Goal: Navigation & Orientation: Find specific page/section

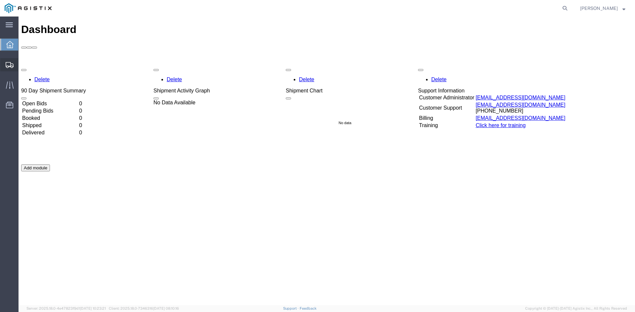
click at [8, 63] on icon at bounding box center [10, 65] width 8 height 6
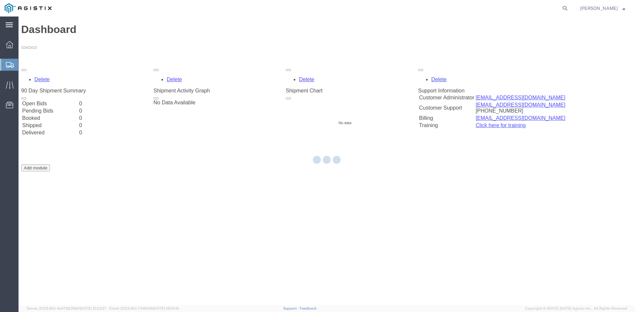
click at [10, 26] on icon at bounding box center [9, 24] width 7 height 5
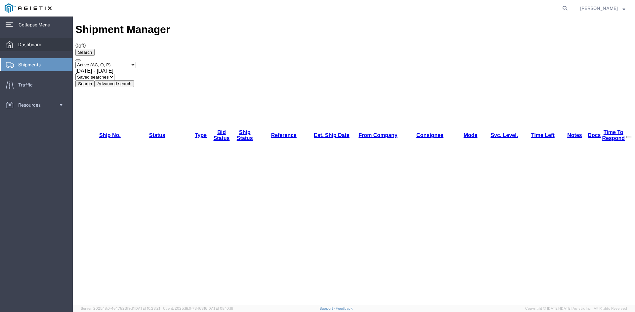
click at [31, 45] on span "Dashboard" at bounding box center [32, 44] width 28 height 13
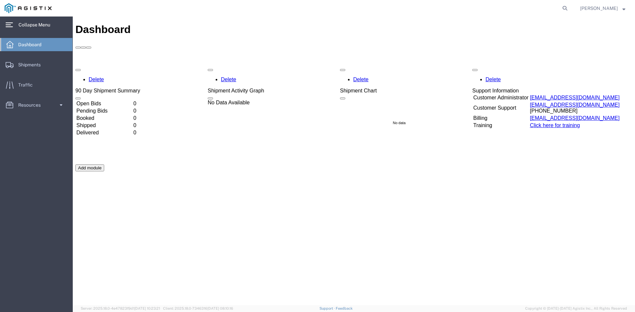
click at [10, 24] on icon at bounding box center [9, 24] width 7 height 5
